Goal: Task Accomplishment & Management: Use online tool/utility

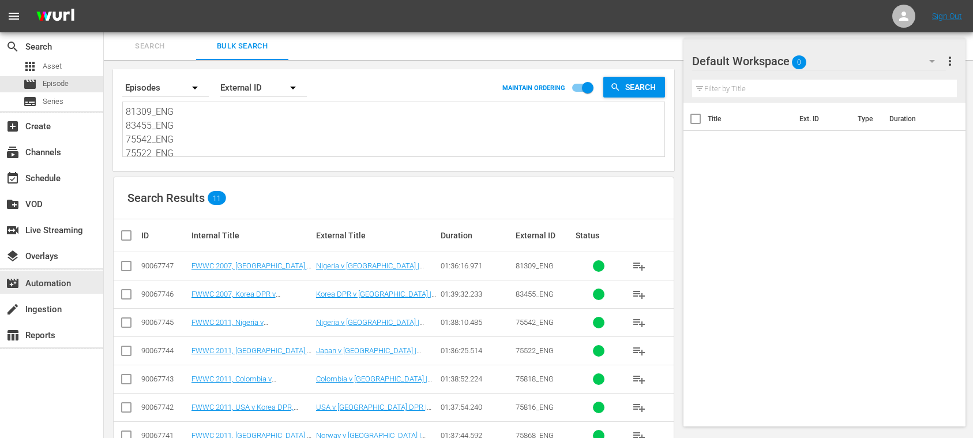
scroll to position [144, 0]
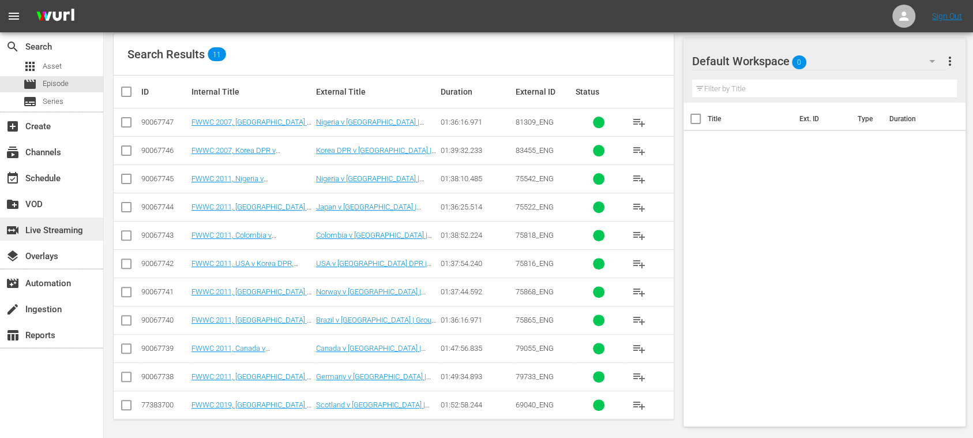
click at [65, 231] on div "switch_video Live Streaming" at bounding box center [32, 228] width 65 height 10
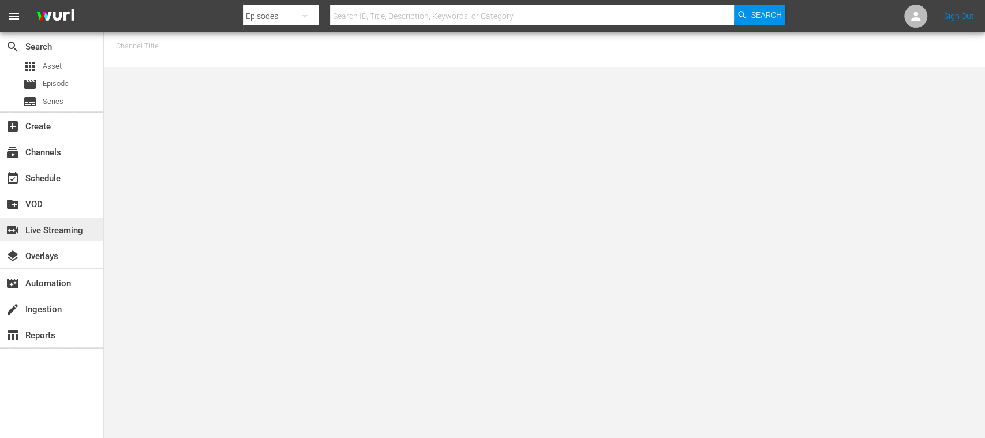
click at [42, 230] on div "switch_video Live Streaming" at bounding box center [32, 228] width 65 height 10
click at [204, 39] on input "text" at bounding box center [190, 46] width 148 height 28
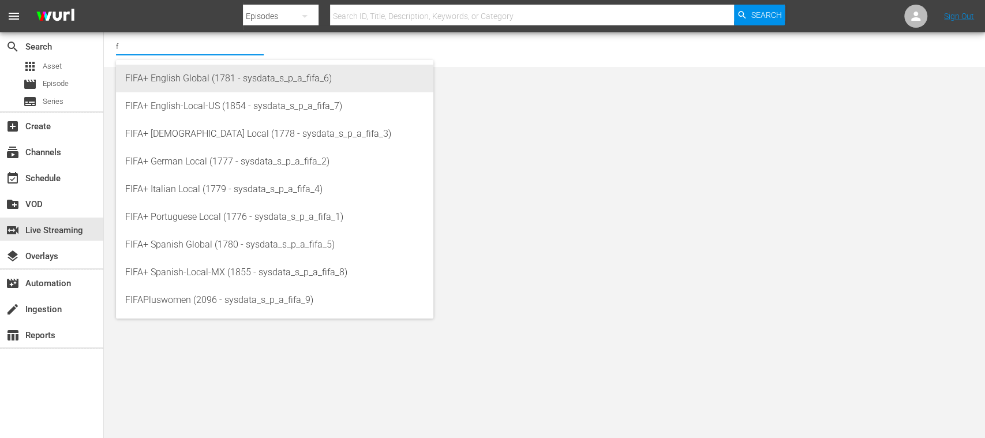
click at [209, 83] on div "FIFA+ English Global (1781 - sysdata_s_p_a_fifa_6)" at bounding box center [274, 79] width 299 height 28
type input "FIFA+ English Global (1781 - sysdata_s_p_a_fifa_6)"
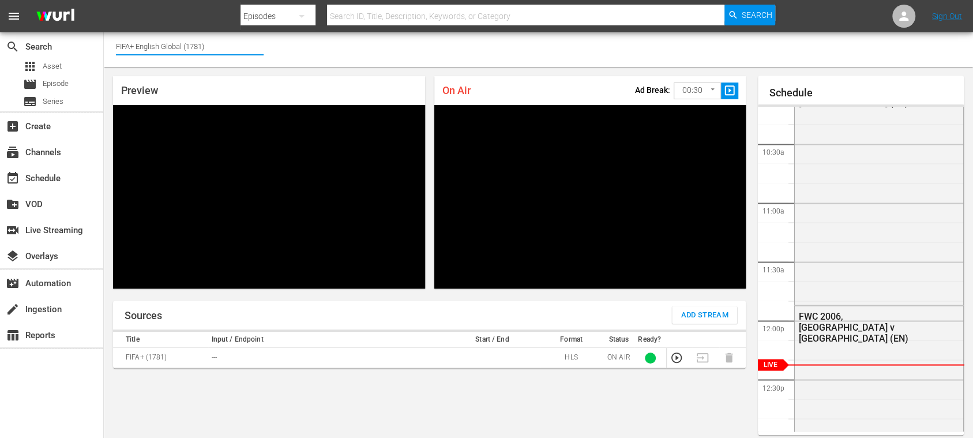
drag, startPoint x: 135, startPoint y: 47, endPoint x: 247, endPoint y: 46, distance: 111.9
click at [247, 46] on input "FIFA+ English Global (1781)" at bounding box center [190, 46] width 148 height 28
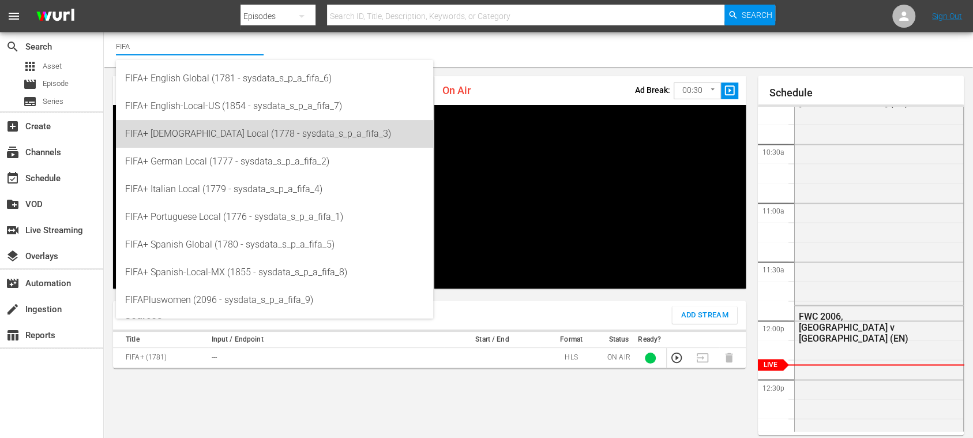
click at [226, 140] on div "FIFA+ [DEMOGRAPHIC_DATA] Local (1778 - sysdata_s_p_a_fifa_3)" at bounding box center [274, 134] width 299 height 28
type input "FIFA+ [DEMOGRAPHIC_DATA] Local (1778 - sysdata_s_p_a_fifa_3)"
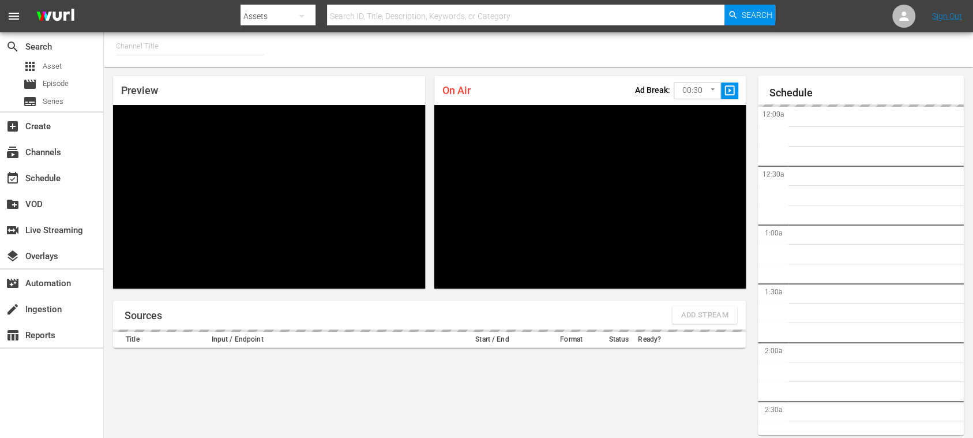
type input "FIFA+ [DEMOGRAPHIC_DATA] Local (1778)"
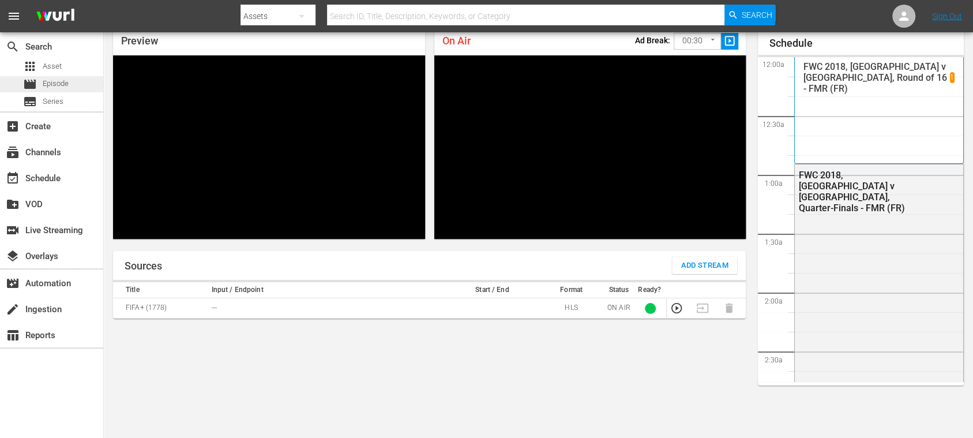
click at [61, 81] on span "Episode" at bounding box center [56, 84] width 26 height 12
